Goal: Navigation & Orientation: Find specific page/section

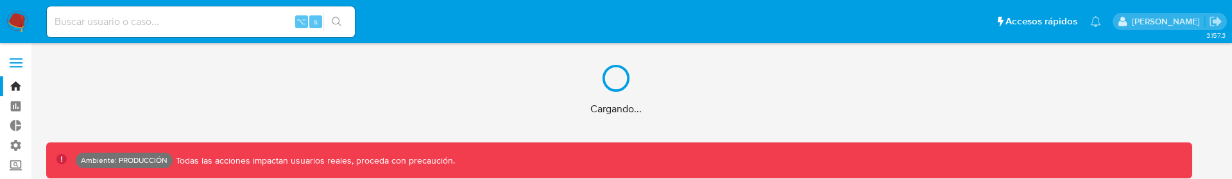
click at [193, 18] on div "Cargando..." at bounding box center [616, 89] width 1232 height 179
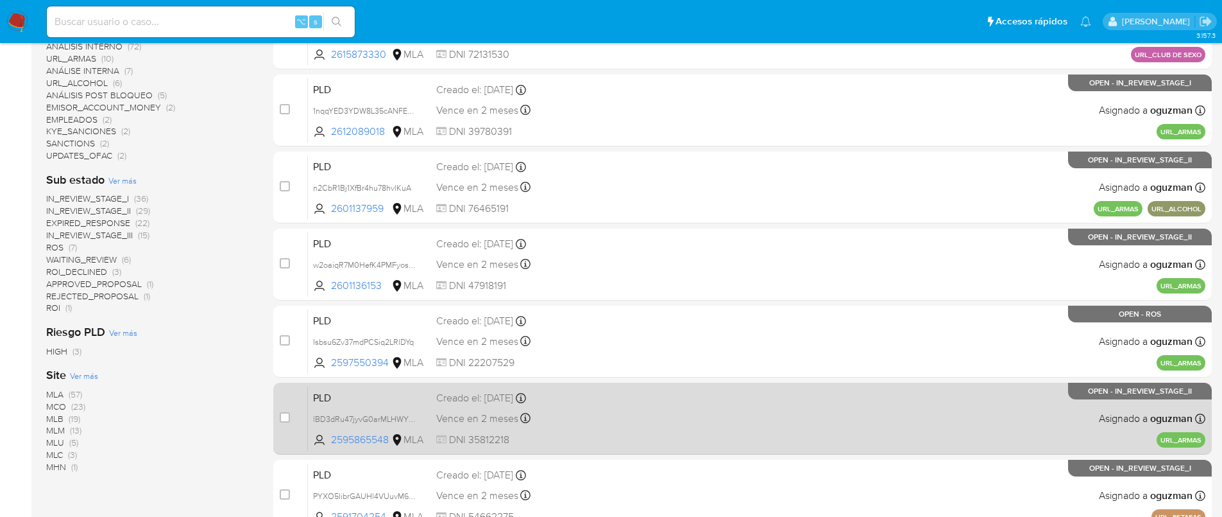
scroll to position [497, 0]
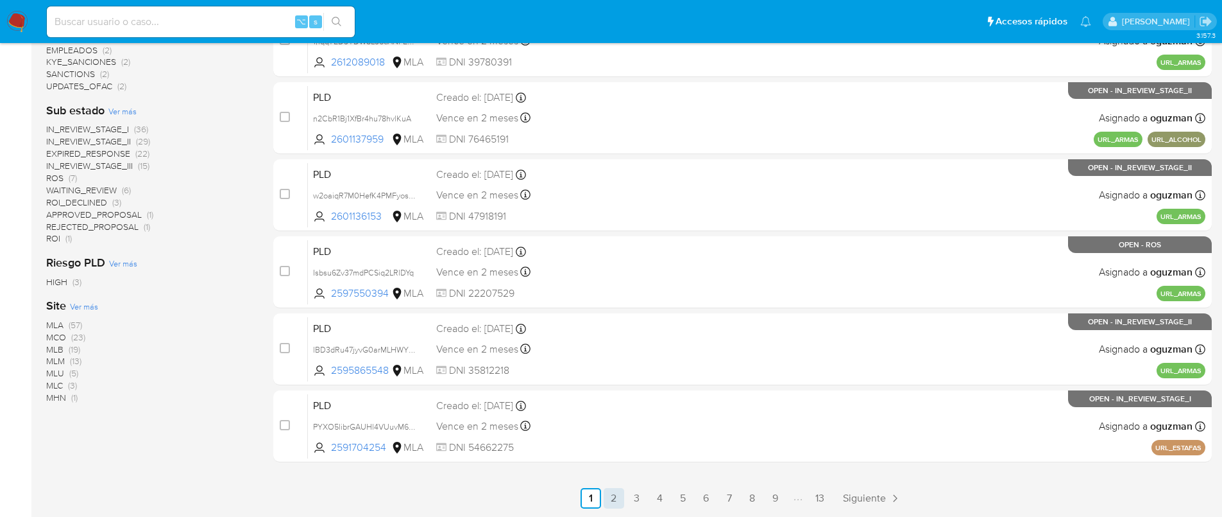
click at [616, 178] on link "2" at bounding box center [614, 498] width 21 height 21
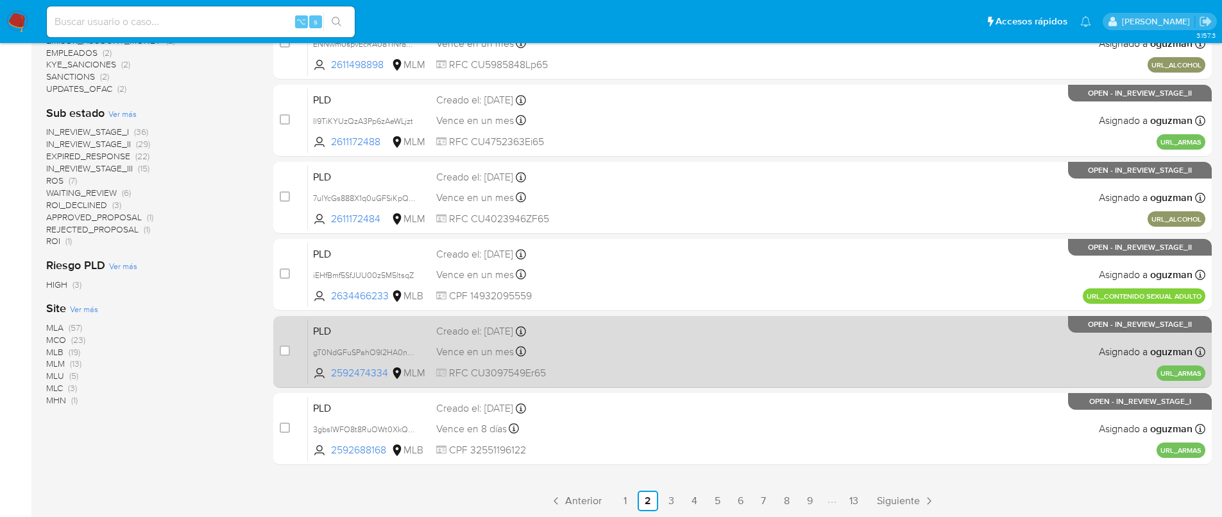
scroll to position [497, 0]
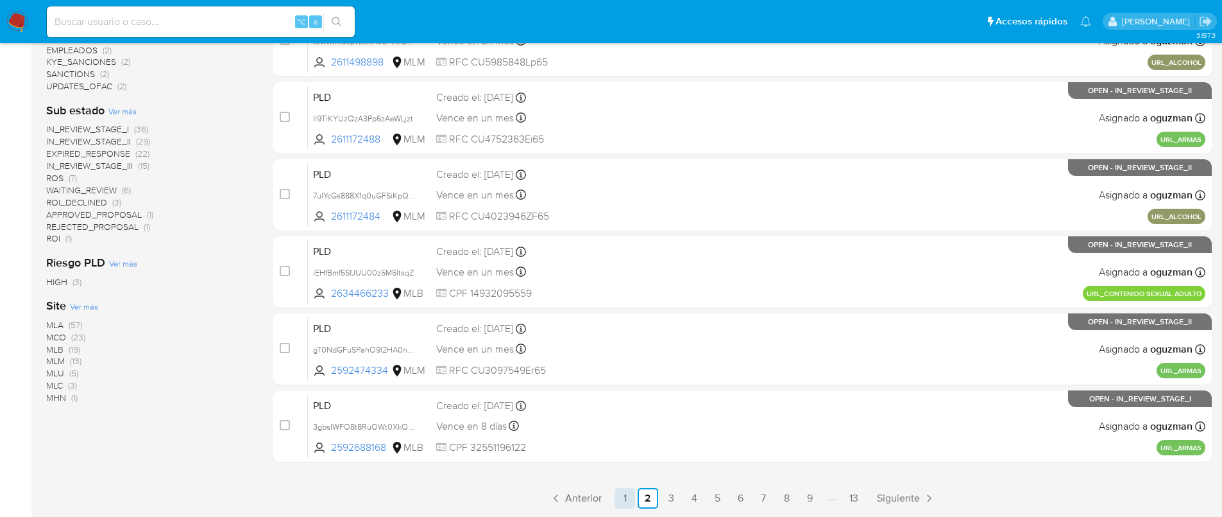
click at [625, 178] on link "1" at bounding box center [625, 498] width 21 height 21
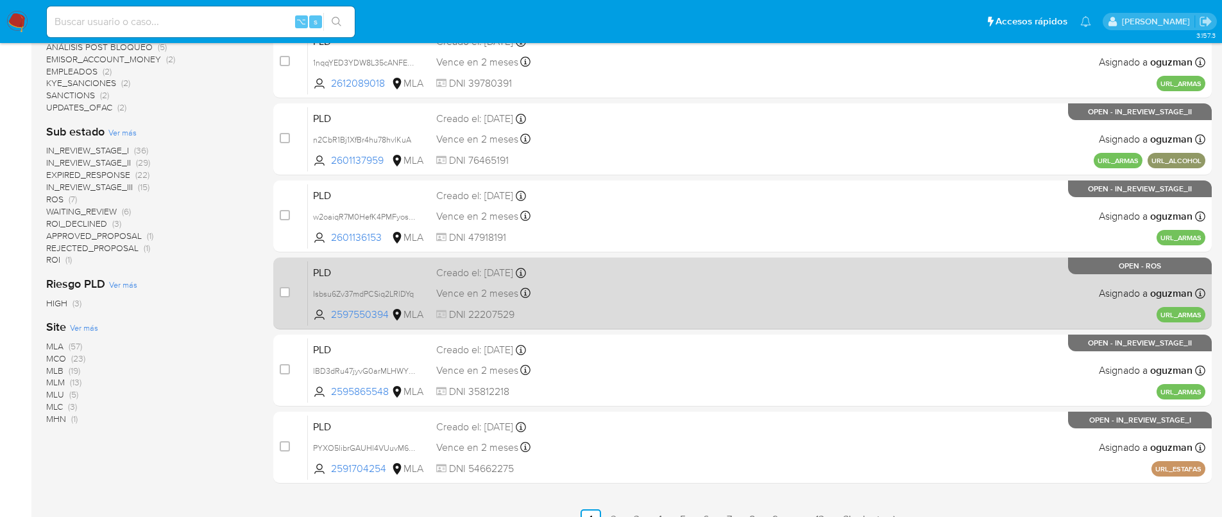
scroll to position [497, 0]
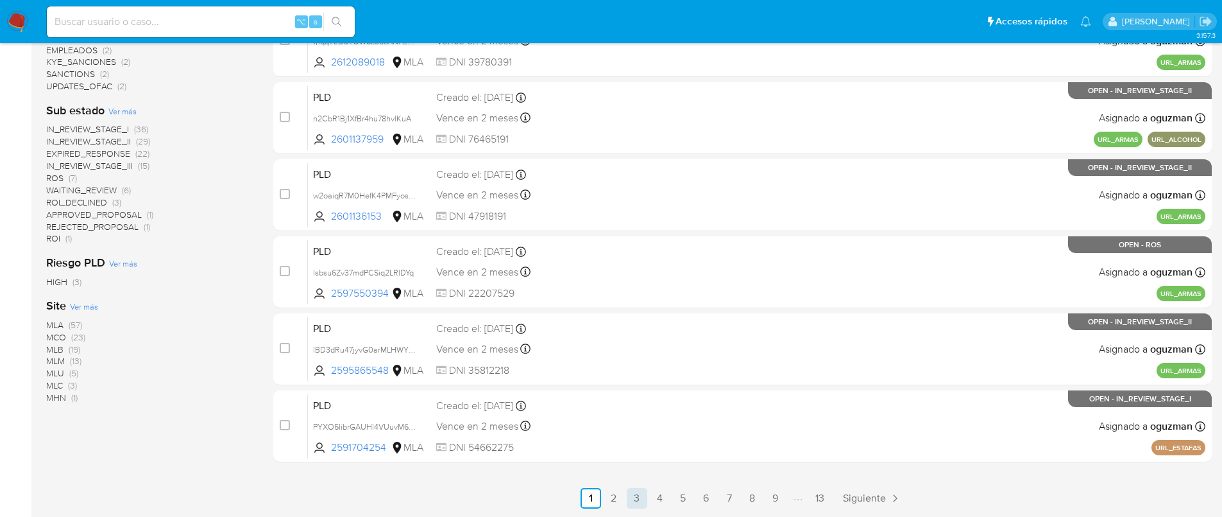
click at [644, 178] on link "3" at bounding box center [637, 498] width 21 height 21
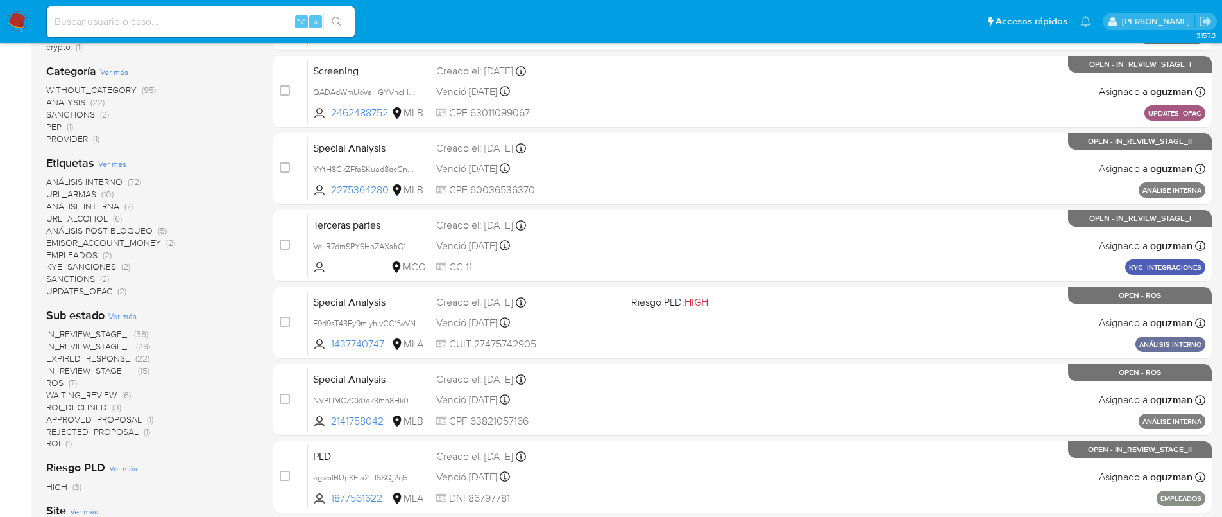
scroll to position [497, 0]
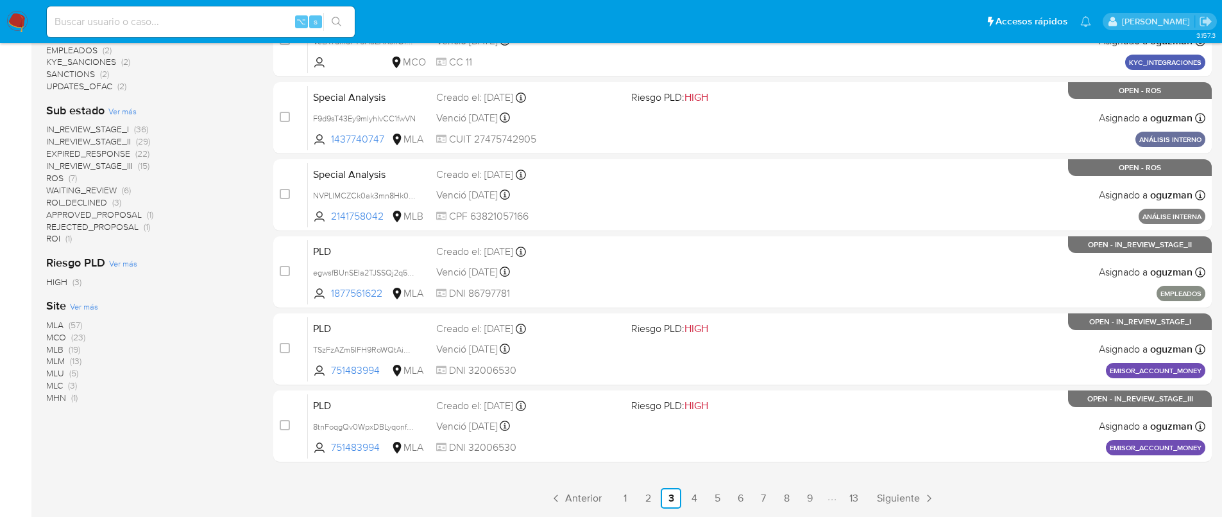
click at [55, 178] on span "MLA" at bounding box center [54, 324] width 17 height 13
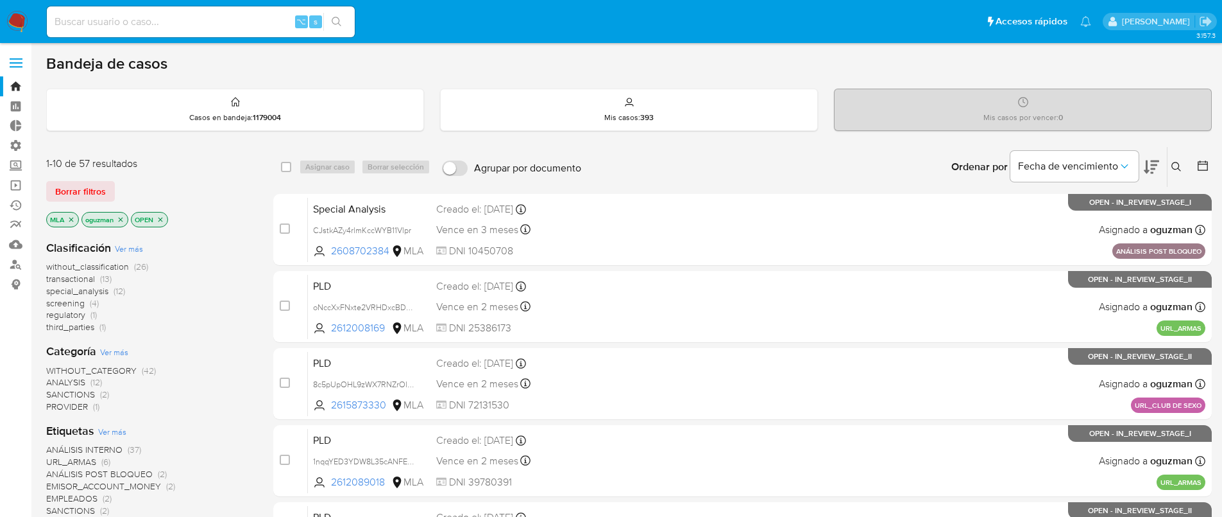
click at [42, 80] on main "3.157.3" at bounding box center [611, 506] width 1222 height 1013
